Goal: Information Seeking & Learning: Learn about a topic

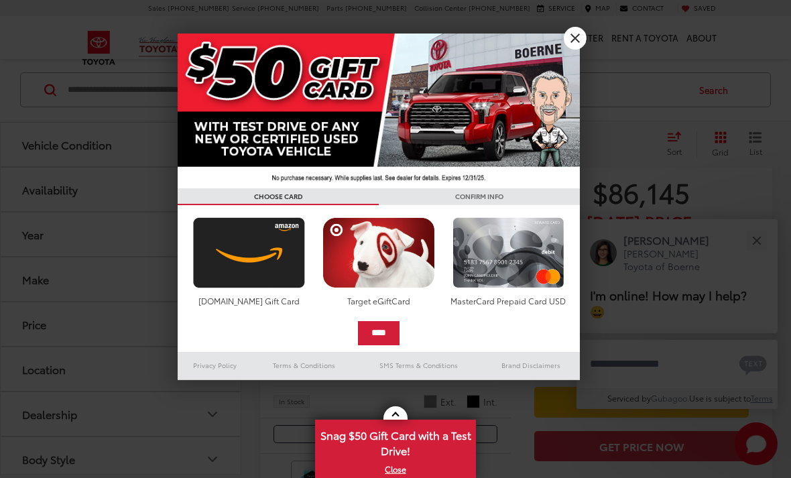
scroll to position [232, 0]
click at [580, 33] on link "X" at bounding box center [575, 38] width 23 height 23
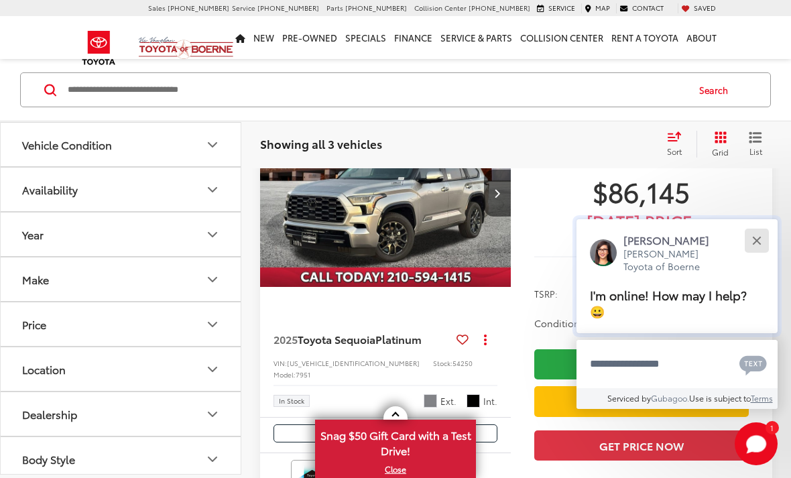
click at [754, 245] on div "Close" at bounding box center [756, 240] width 9 height 9
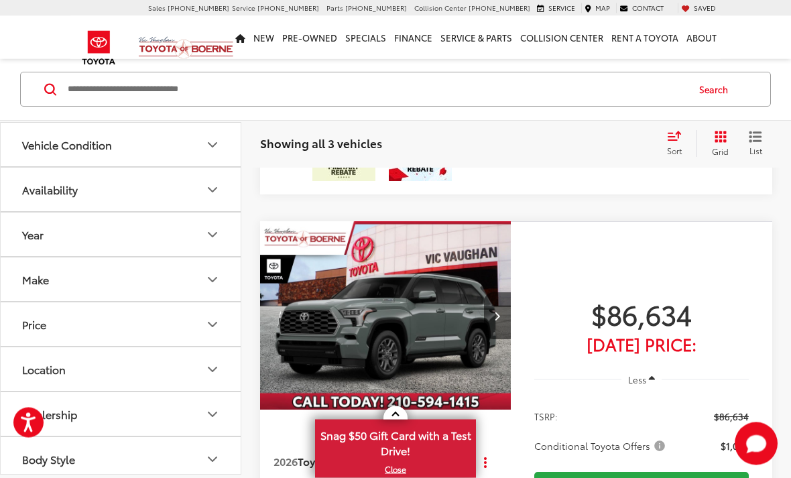
scroll to position [613, 0]
click at [348, 296] on img "2026 Toyota Sequoia Platinum 0" at bounding box center [385, 316] width 253 height 190
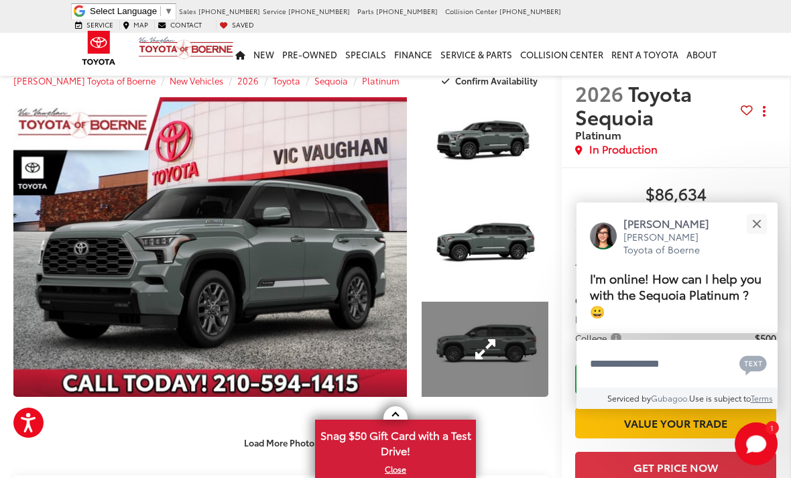
scroll to position [25, 0]
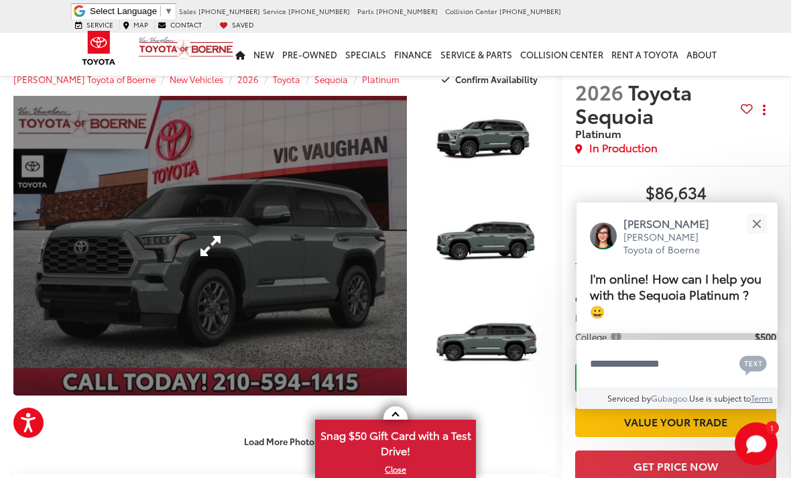
click at [200, 243] on link "Expand Photo 0" at bounding box center [209, 246] width 393 height 300
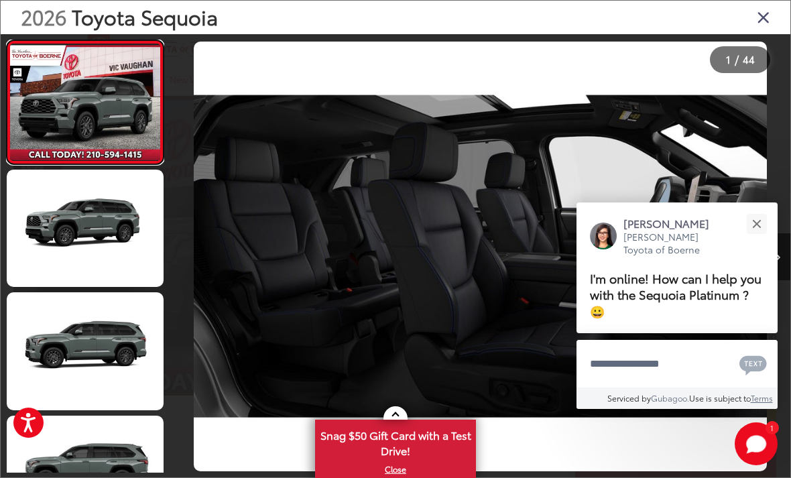
scroll to position [0, 11744]
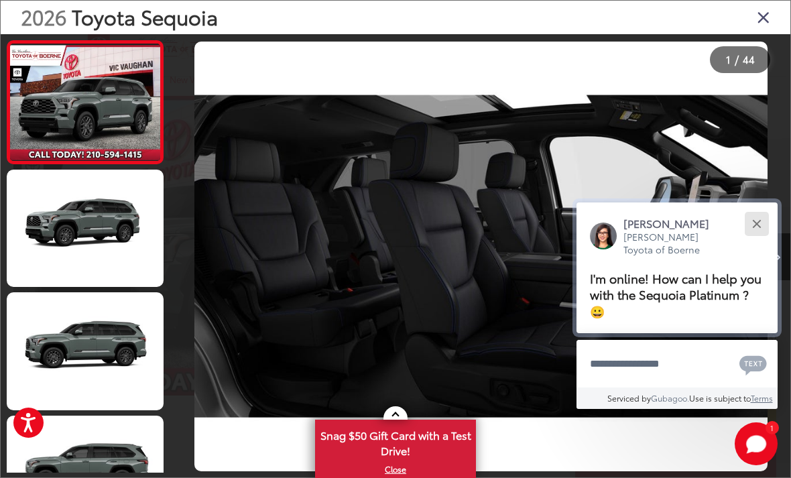
click at [759, 220] on button "Close" at bounding box center [756, 223] width 29 height 29
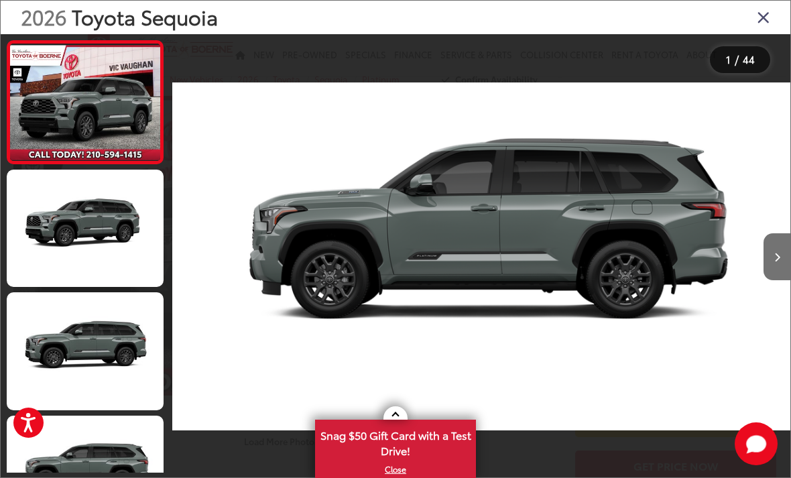
scroll to position [0, 15452]
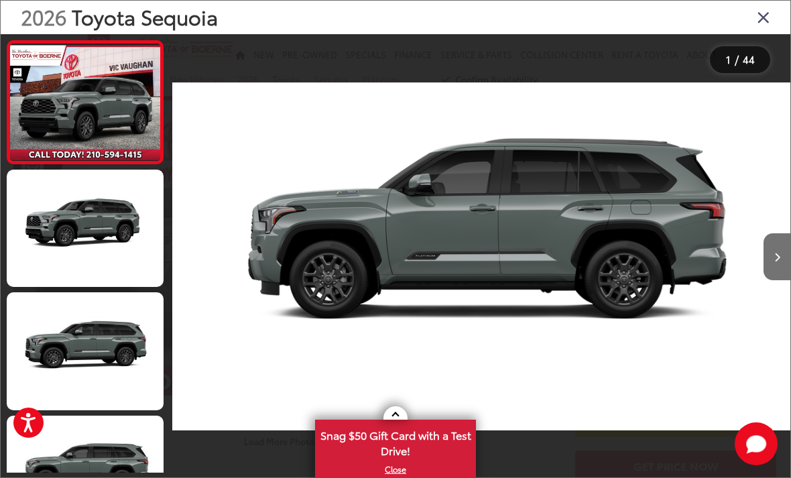
click at [741, 52] on div "1 / 44" at bounding box center [740, 59] width 60 height 27
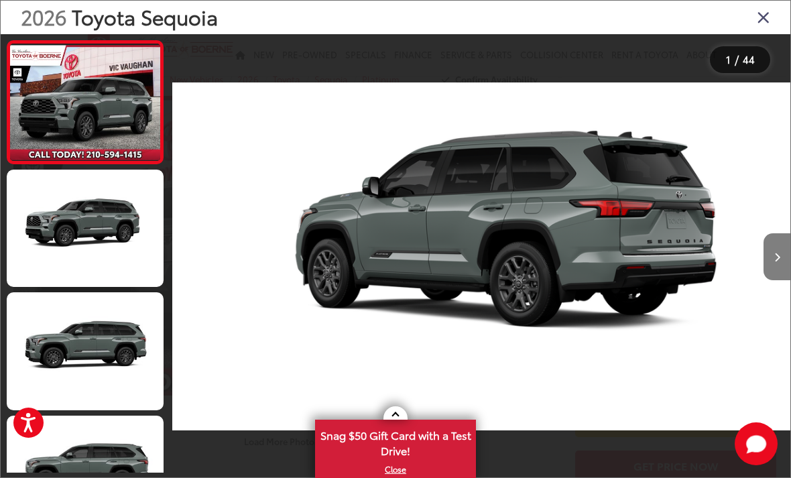
click at [786, 280] on button "Next image" at bounding box center [776, 256] width 27 height 47
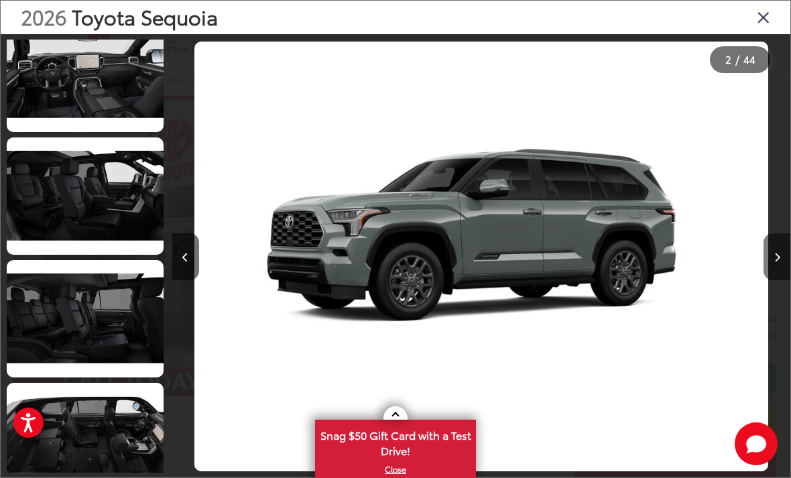
scroll to position [2242, 0]
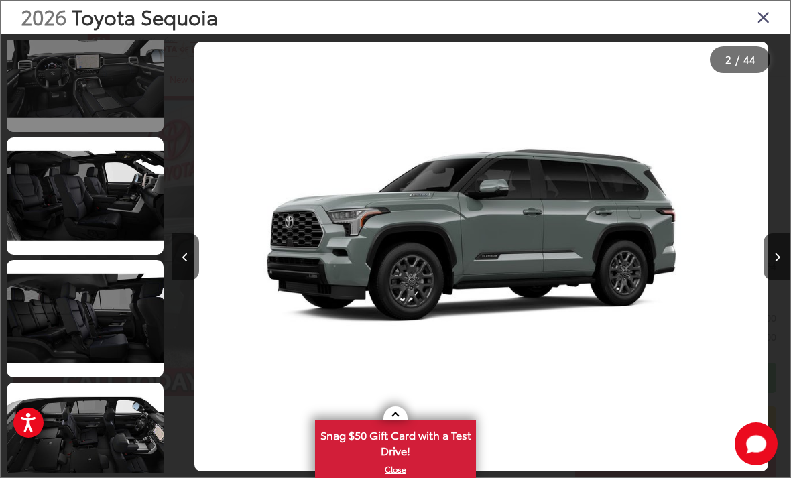
click at [69, 89] on link at bounding box center [85, 72] width 157 height 117
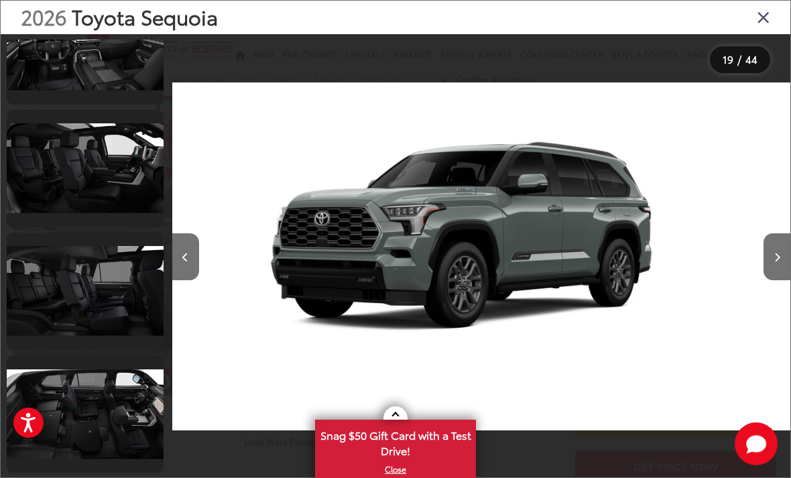
scroll to position [4970, 0]
click at [68, 147] on link at bounding box center [85, 168] width 157 height 117
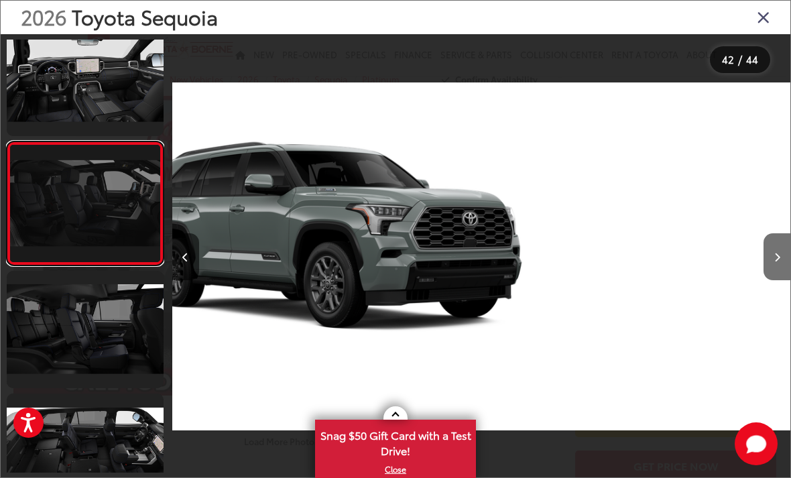
scroll to position [4918, 0]
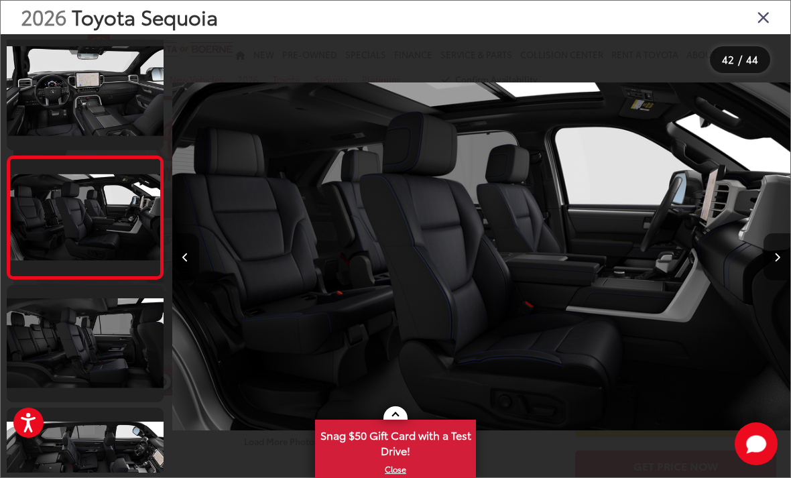
click at [758, 24] on icon "Close gallery" at bounding box center [763, 16] width 13 height 17
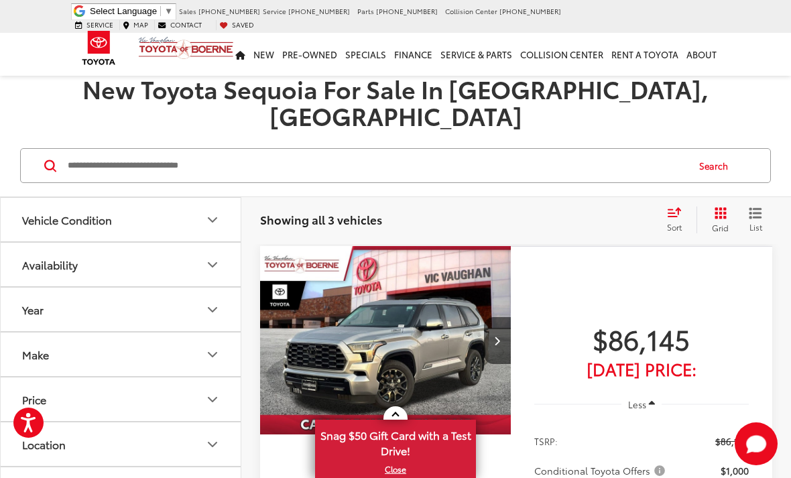
click at [129, 149] on input "Search by Make, Model, or Keyword" at bounding box center [376, 165] width 620 height 32
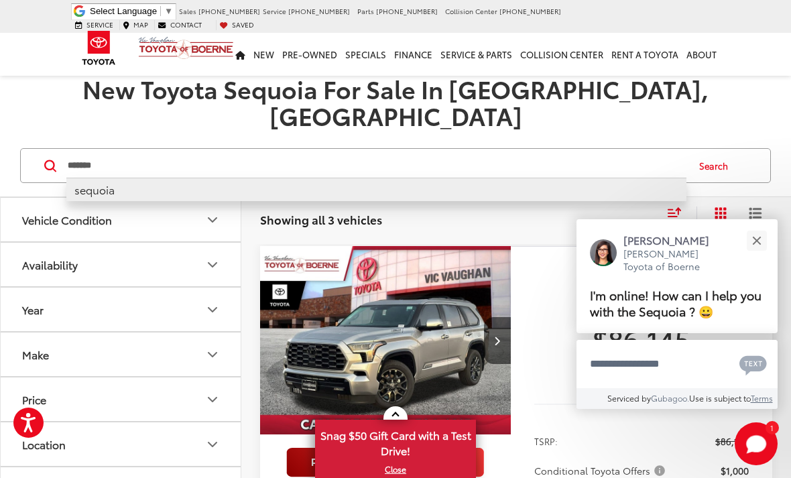
click at [84, 178] on li "sequoia" at bounding box center [376, 189] width 620 height 23
type input "*******"
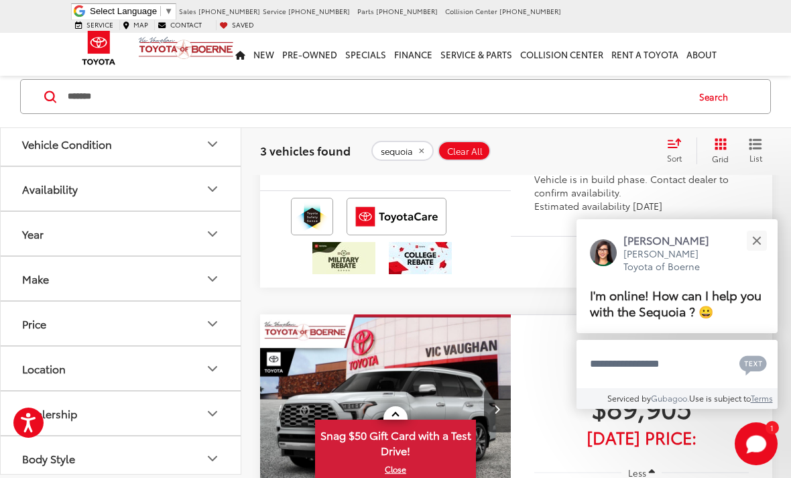
scroll to position [1037, 0]
